Goal: Find specific page/section: Find specific page/section

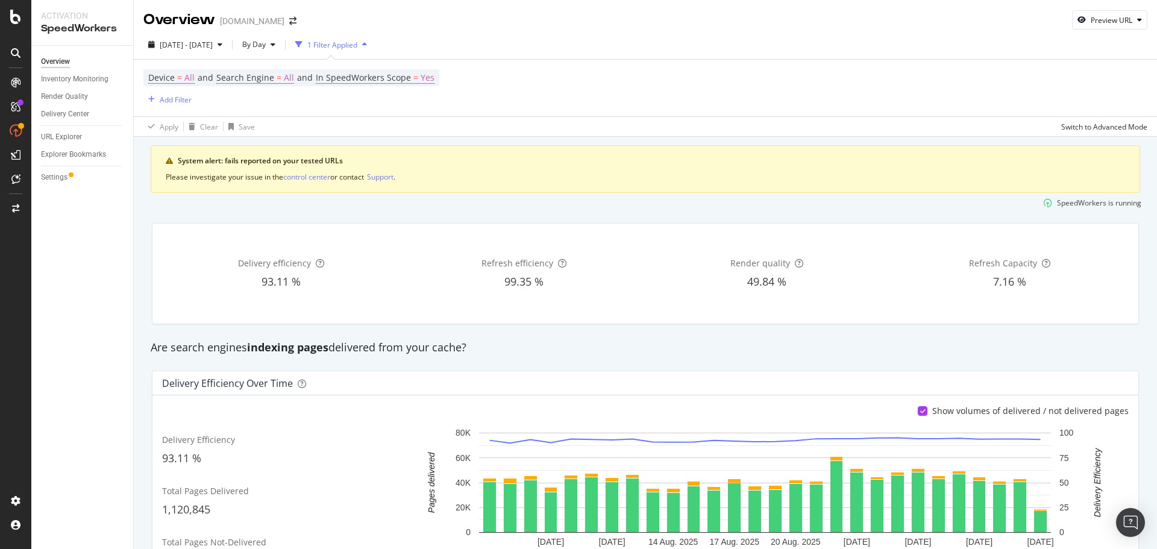
click at [504, 93] on div "Device = All and Search Engine = All and In SpeedWorkers Scope = Yes Add Filter" at bounding box center [645, 88] width 1004 height 57
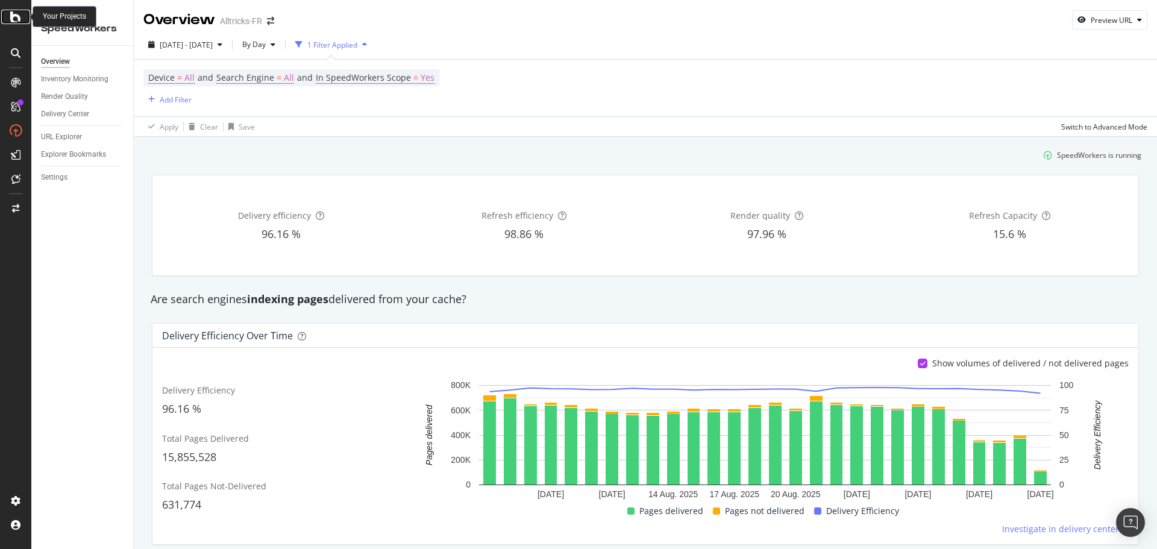
click at [16, 20] on icon at bounding box center [15, 17] width 11 height 14
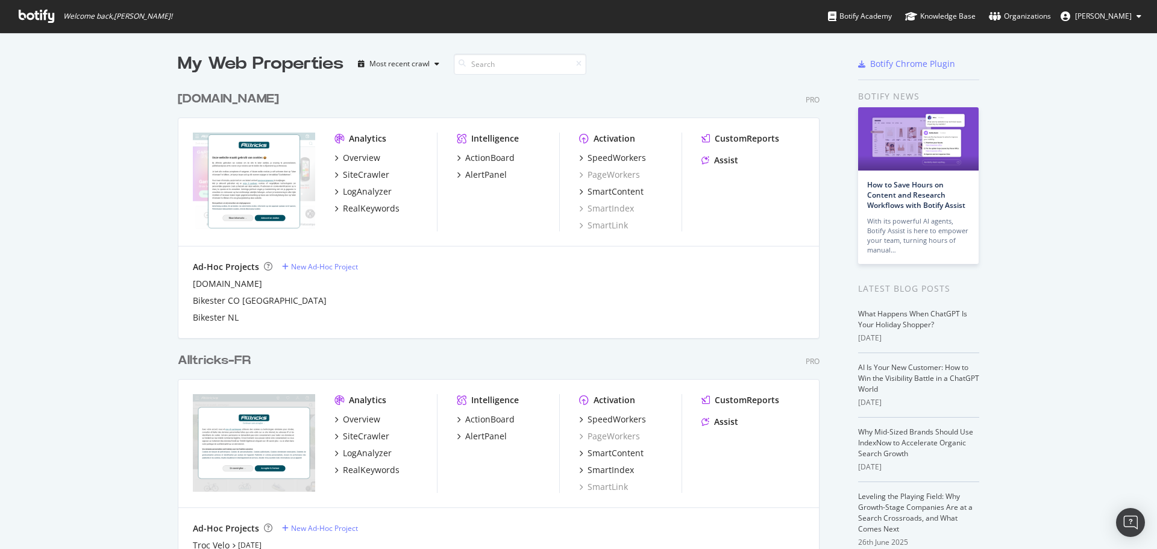
scroll to position [540, 1139]
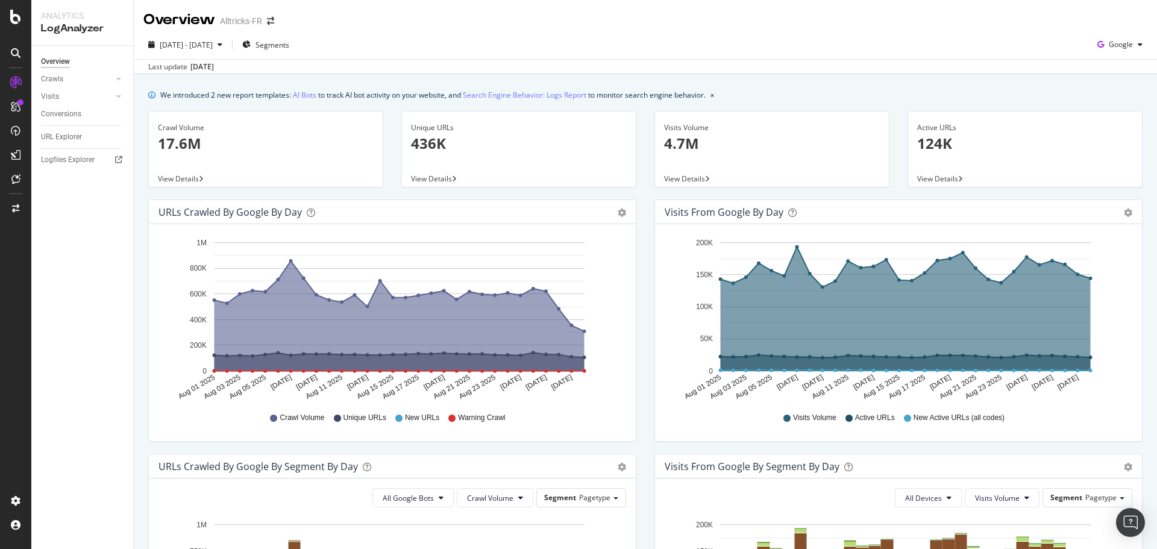
scroll to position [395, 0]
